Goal: Navigation & Orientation: Find specific page/section

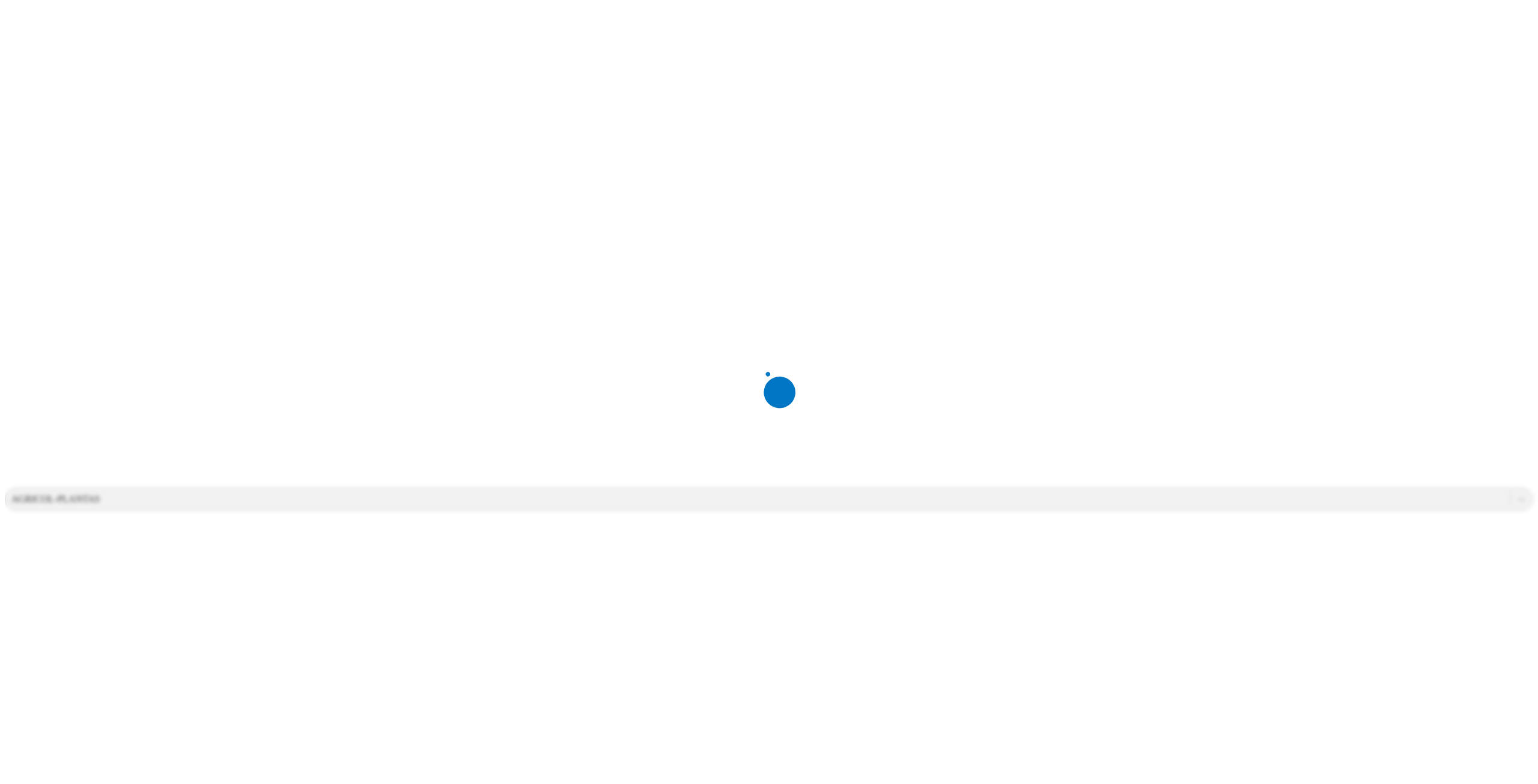
click at [1335, 98] on div at bounding box center [773, 392] width 1538 height 784
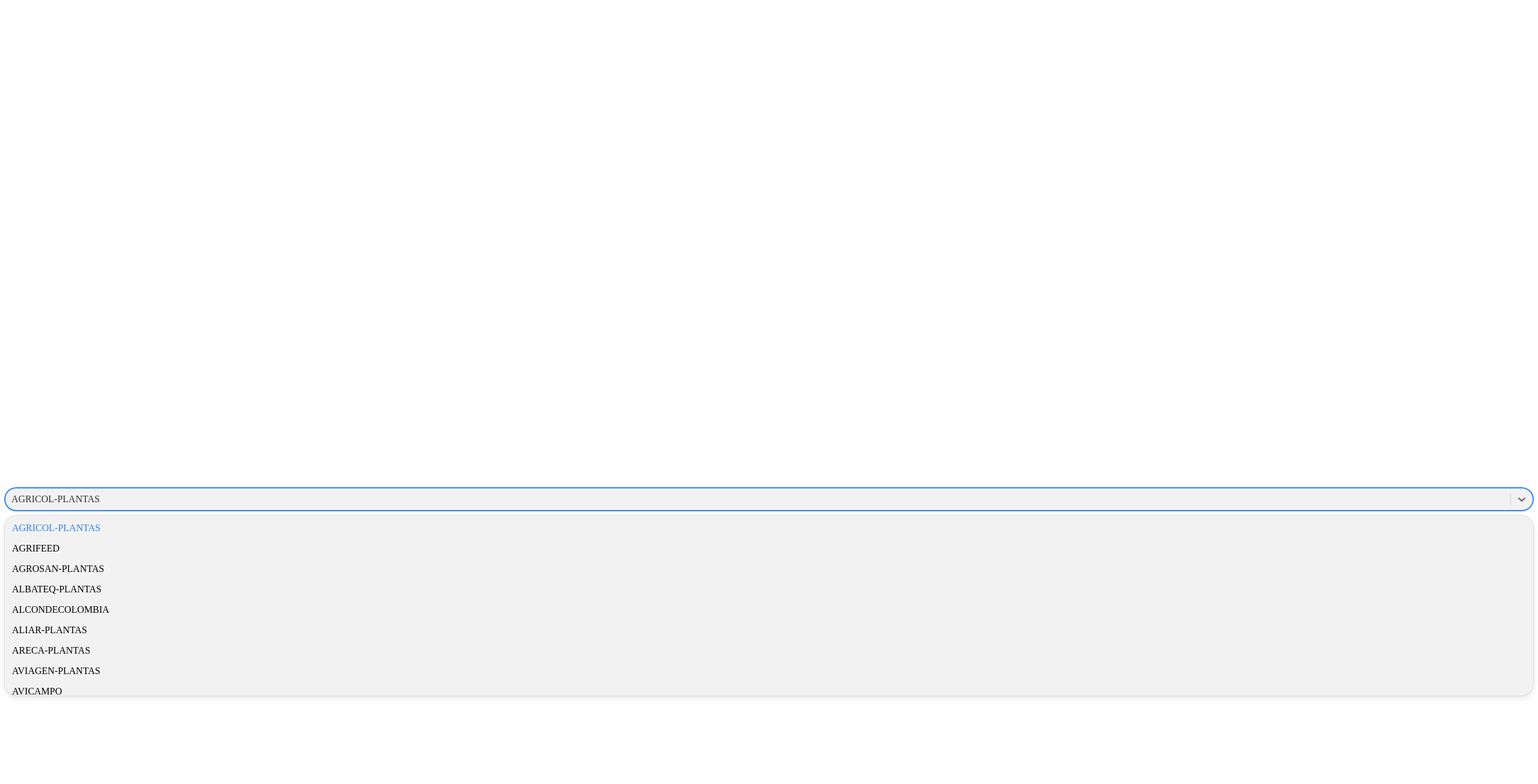
click at [100, 493] on div "AGRICOL-PLANTAS" at bounding box center [56, 499] width 88 height 11
click at [1348, 620] on div "ALIAR-PLANTAS" at bounding box center [769, 630] width 1528 height 20
